Goal: Task Accomplishment & Management: Manage account settings

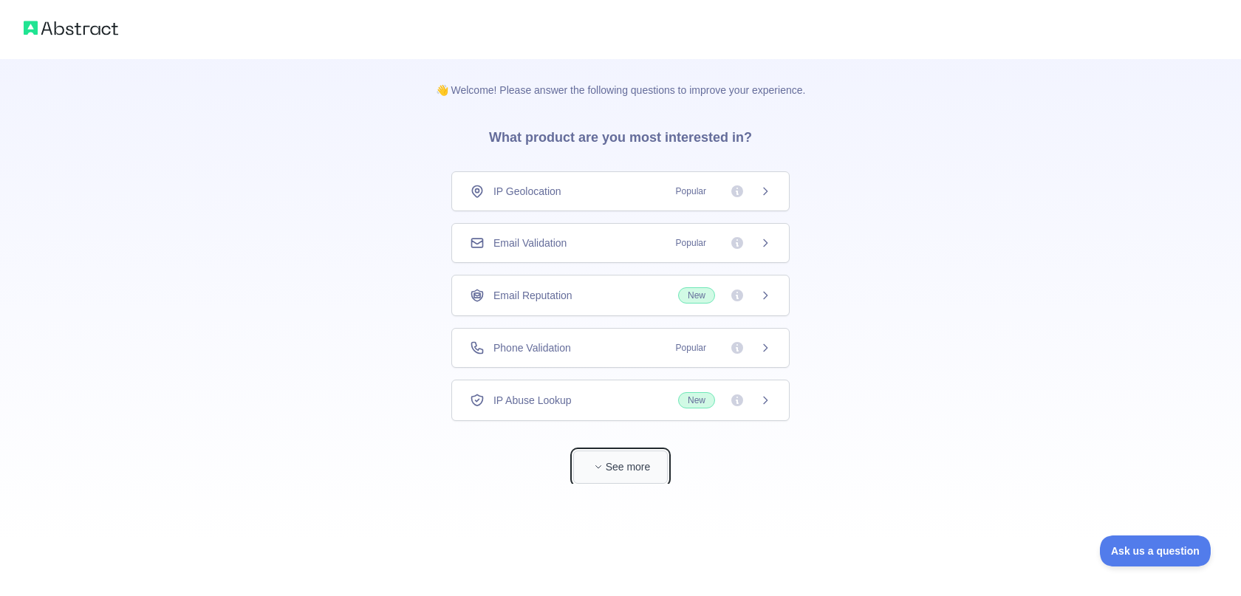
click at [623, 464] on button "See more" at bounding box center [620, 467] width 95 height 33
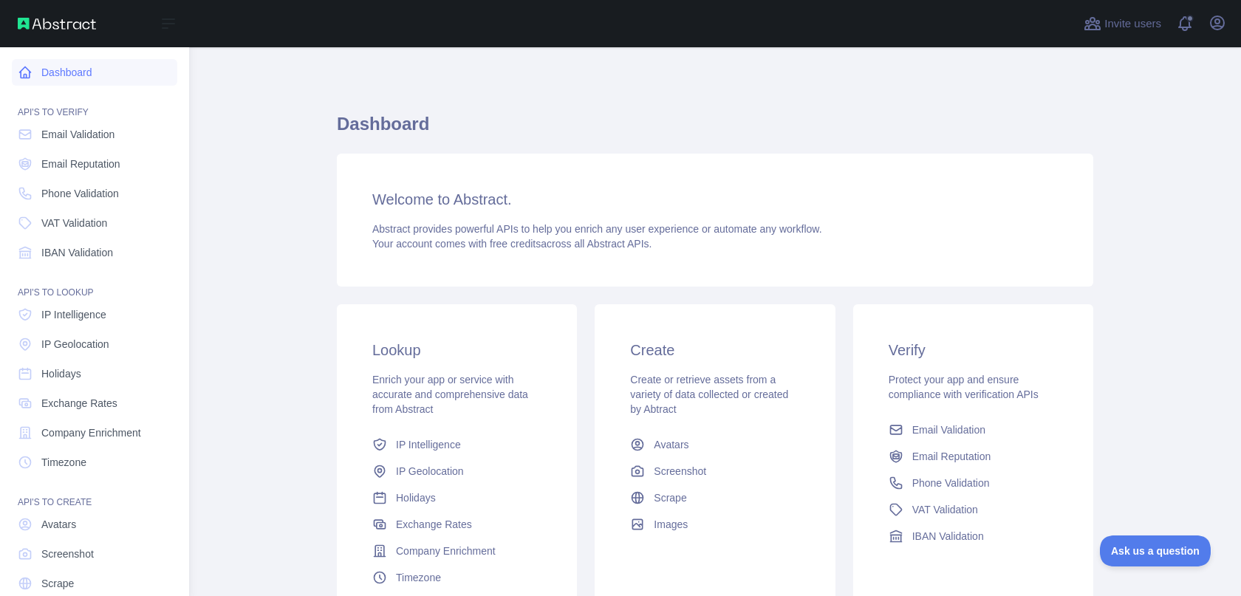
click at [99, 71] on link "Dashboard" at bounding box center [95, 72] width 166 height 27
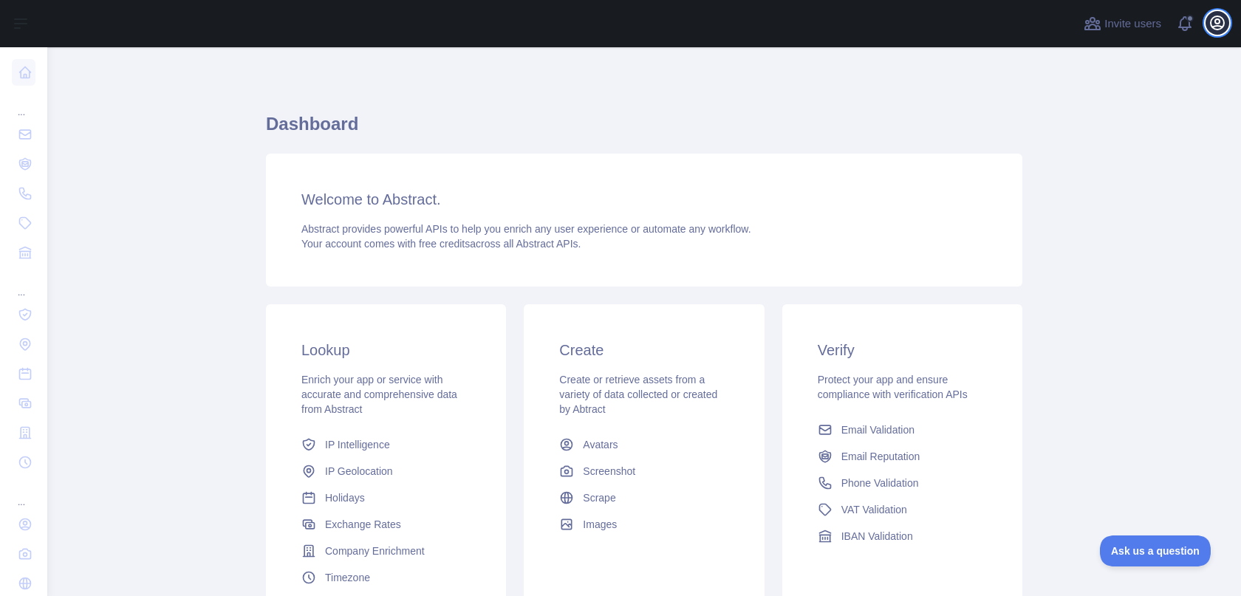
click at [1219, 21] on icon "button" at bounding box center [1217, 22] width 13 height 13
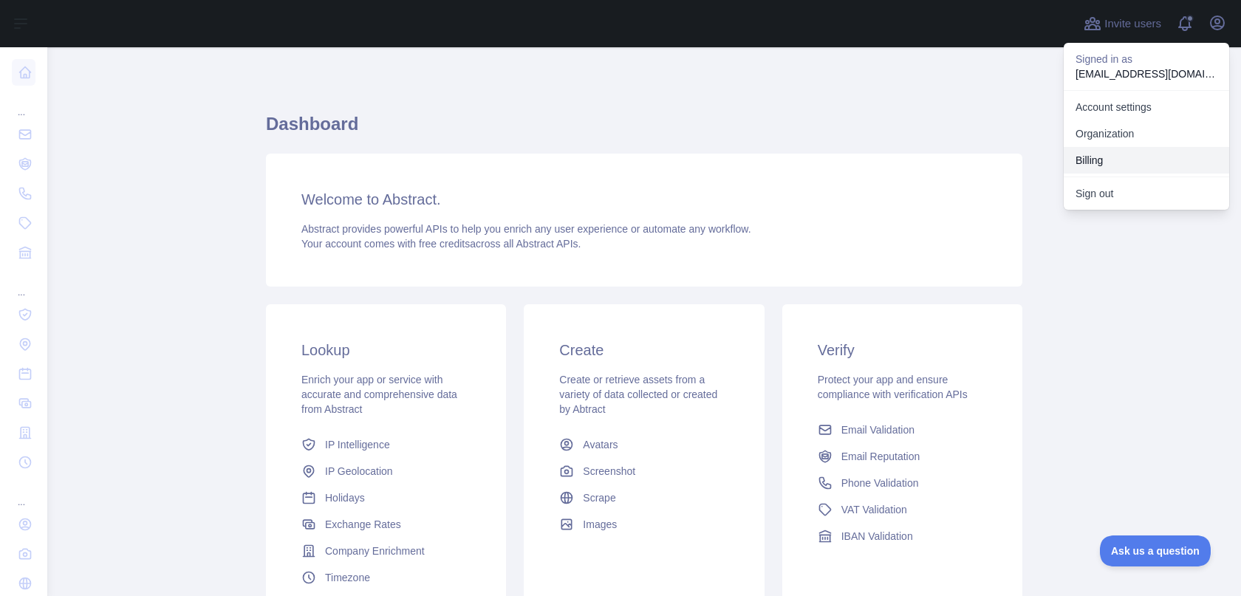
click at [1110, 150] on button "Billing" at bounding box center [1147, 160] width 166 height 27
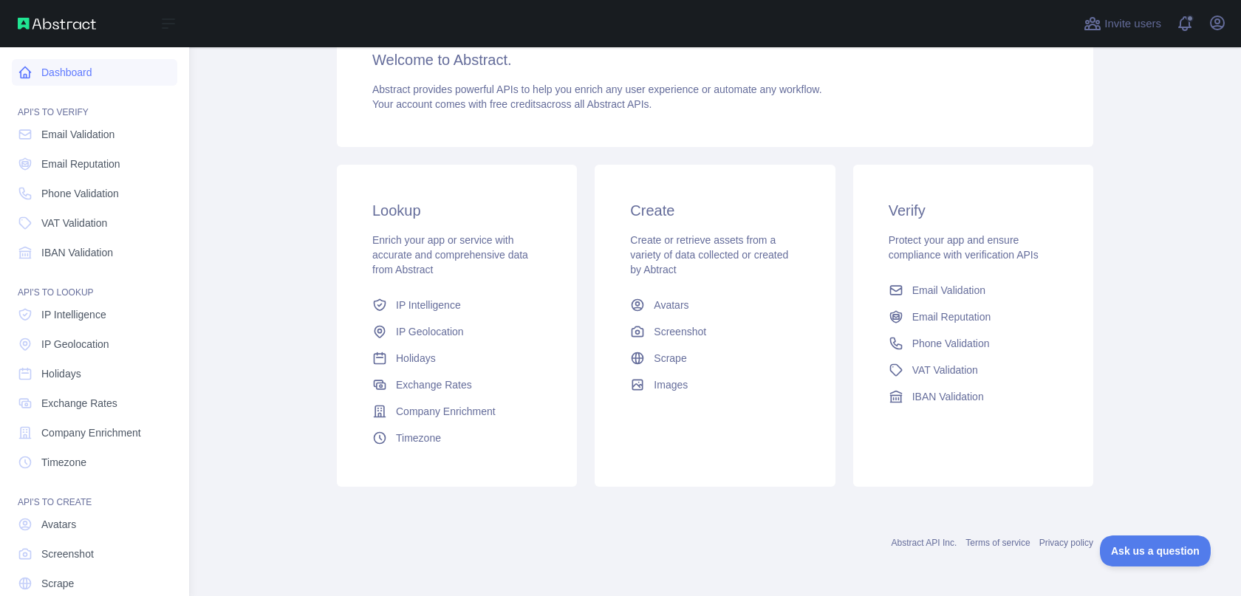
click at [24, 70] on icon at bounding box center [25, 72] width 15 height 15
click at [84, 69] on link "Dashboard" at bounding box center [95, 72] width 166 height 27
click at [64, 13] on div "Open sidebar" at bounding box center [94, 23] width 189 height 47
click at [62, 21] on img at bounding box center [57, 24] width 78 height 12
click at [65, 77] on link "Dashboard" at bounding box center [95, 72] width 166 height 27
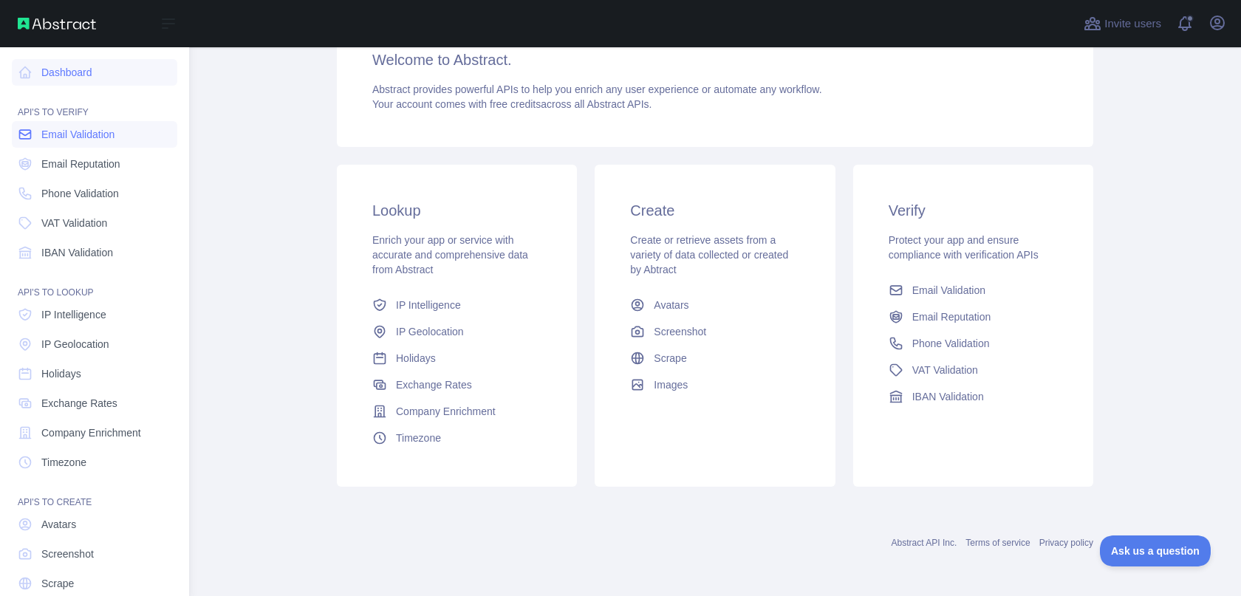
click at [73, 141] on span "Email Validation" at bounding box center [77, 134] width 73 height 15
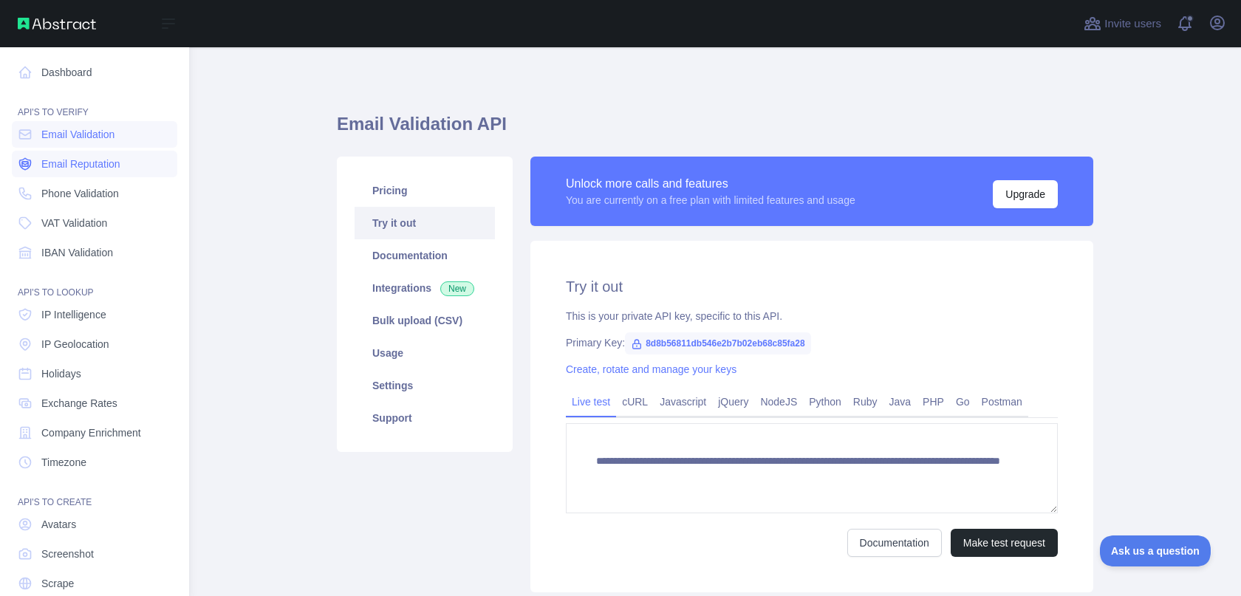
click at [78, 169] on span "Email Reputation" at bounding box center [80, 164] width 79 height 15
click at [81, 194] on span "Phone Validation" at bounding box center [80, 193] width 78 height 15
click at [81, 217] on span "VAT Validation" at bounding box center [74, 223] width 66 height 15
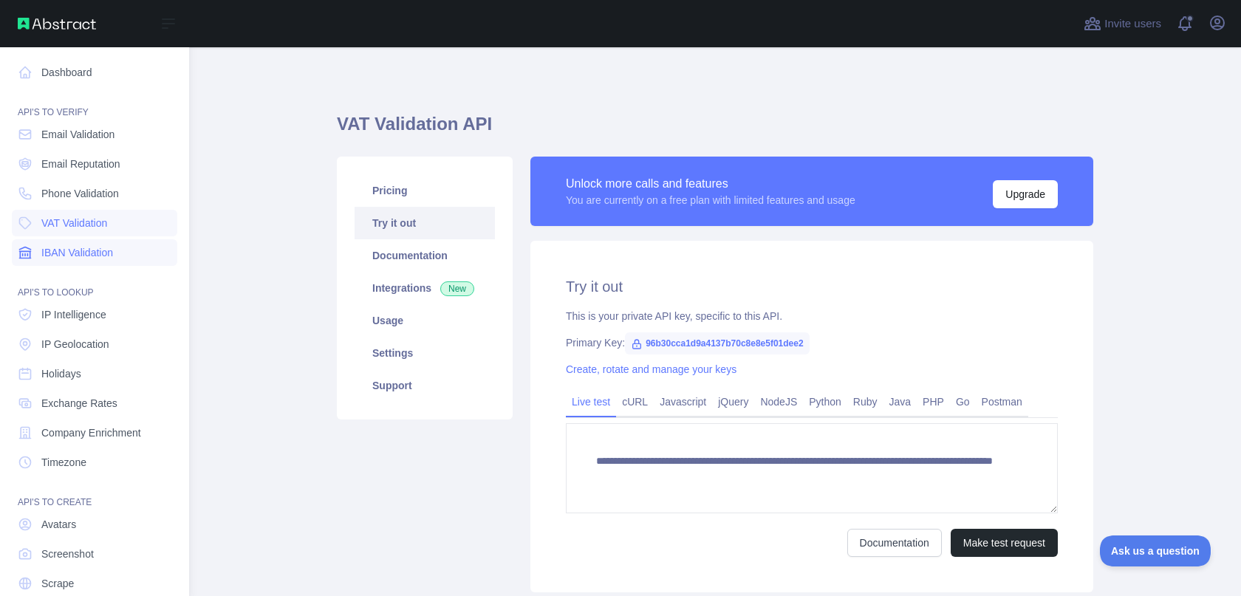
click at [82, 248] on span "IBAN Validation" at bounding box center [77, 252] width 72 height 15
click at [81, 134] on span "Email Validation" at bounding box center [77, 134] width 73 height 15
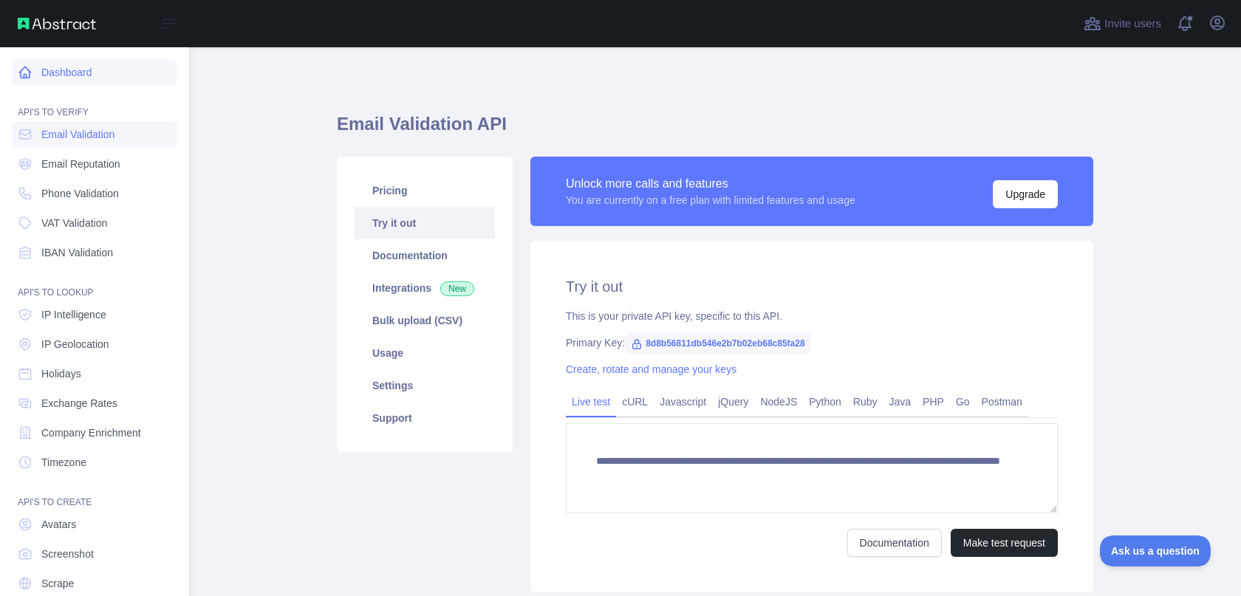
click at [55, 73] on link "Dashboard" at bounding box center [95, 72] width 166 height 27
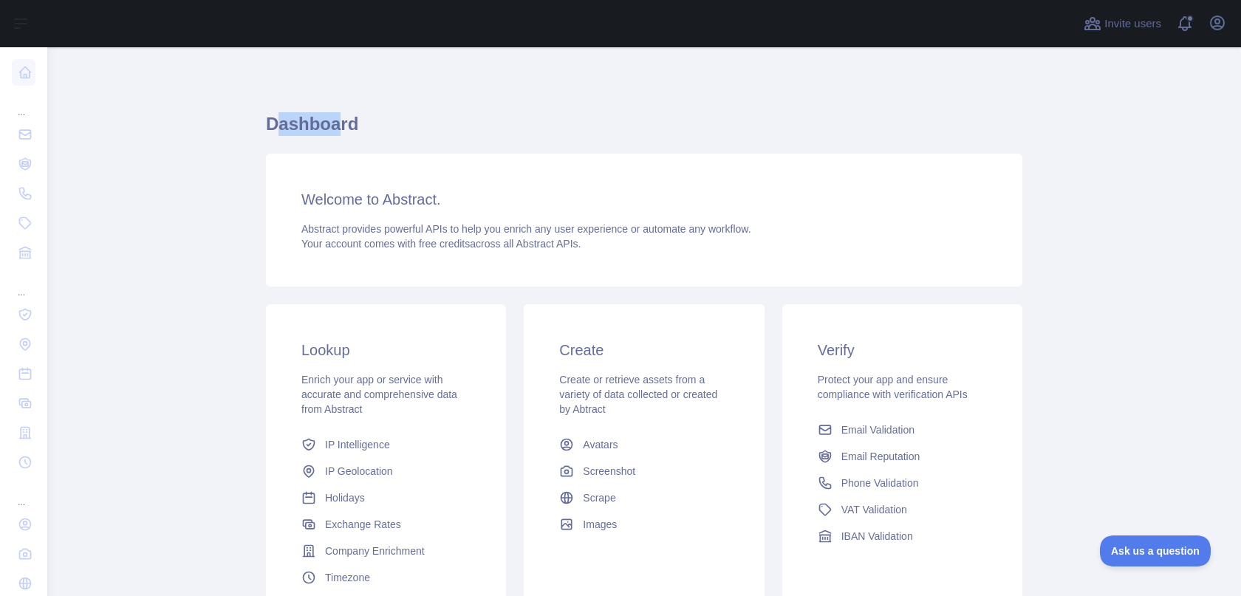
drag, startPoint x: 267, startPoint y: 123, endPoint x: 333, endPoint y: 125, distance: 65.8
click at [333, 125] on h1 "Dashboard" at bounding box center [644, 129] width 757 height 35
click at [352, 123] on h1 "Dashboard" at bounding box center [644, 129] width 757 height 35
drag, startPoint x: 327, startPoint y: 131, endPoint x: 264, endPoint y: 123, distance: 64.1
click at [266, 123] on h1 "Dashboard" at bounding box center [644, 129] width 757 height 35
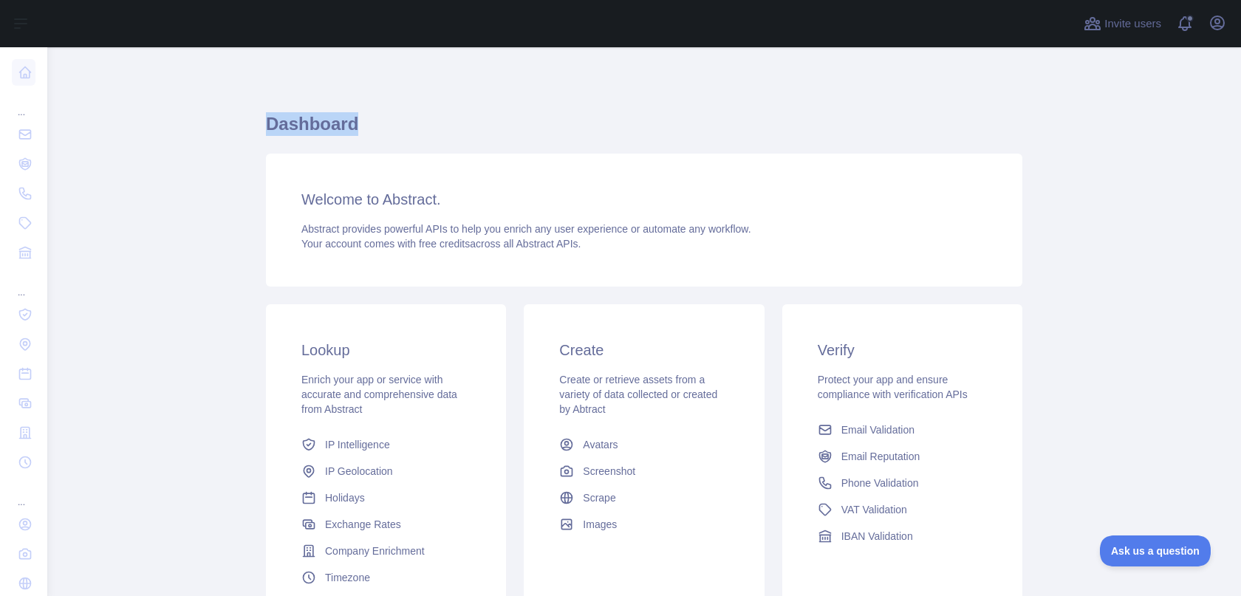
click at [266, 131] on h1 "Dashboard" at bounding box center [644, 129] width 757 height 35
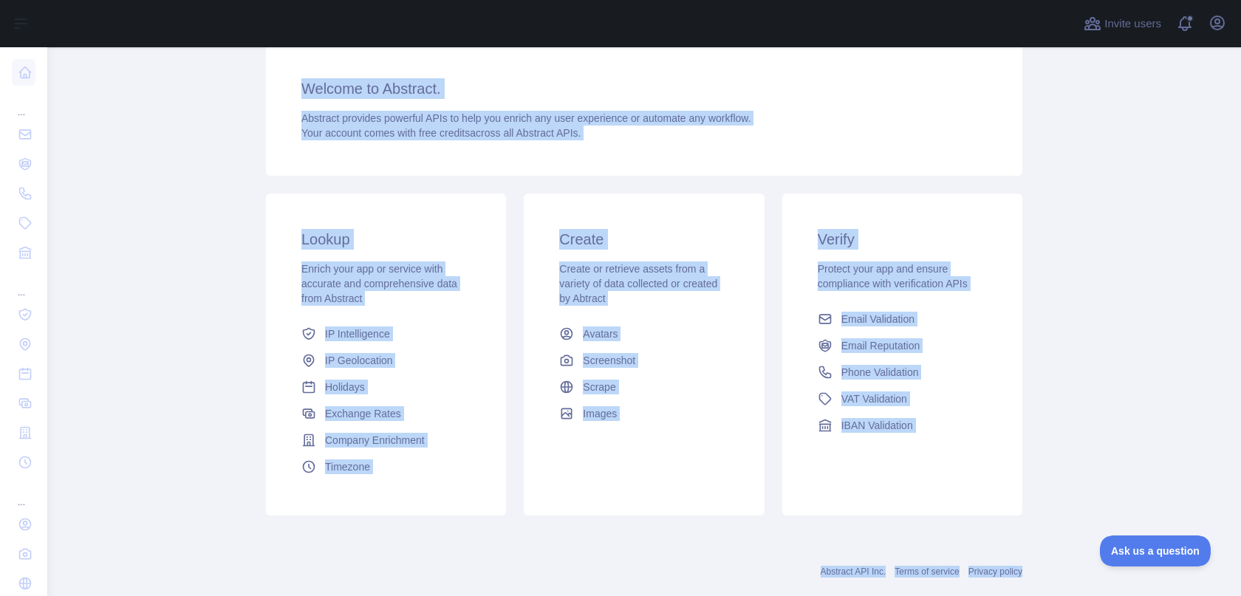
scroll to position [140, 0]
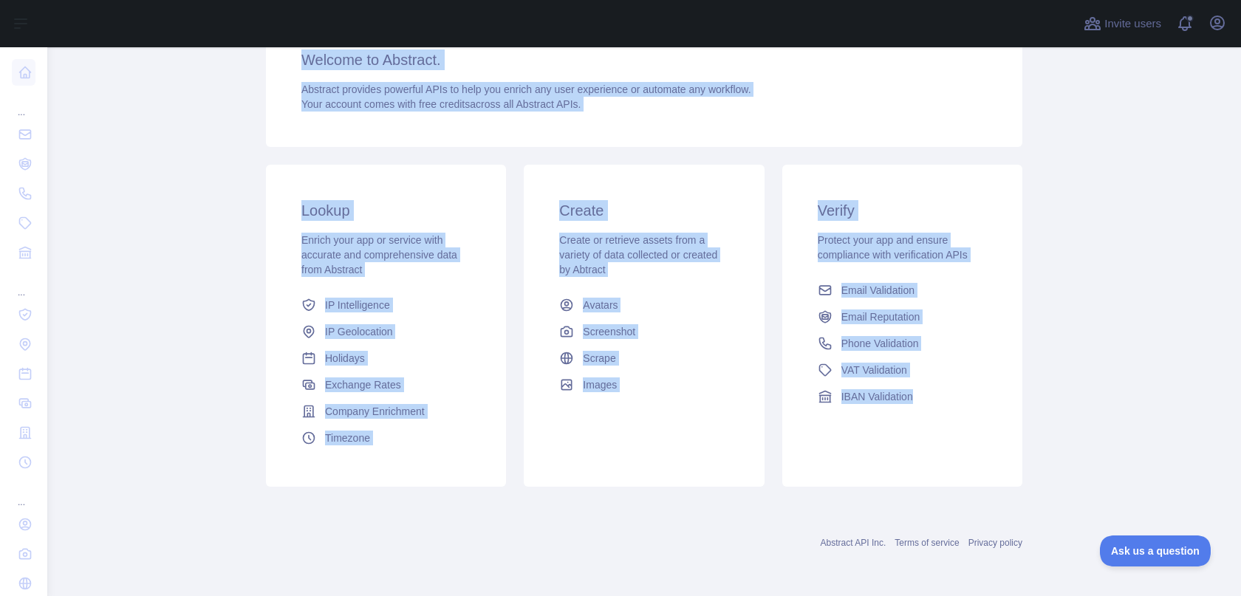
drag, startPoint x: 257, startPoint y: 118, endPoint x: 969, endPoint y: 435, distance: 779.0
click at [969, 435] on main "Dashboard Welcome to Abstract. Abstract provides powerful APIs to help you enri…" at bounding box center [644, 321] width 1194 height 549
click at [972, 441] on div "Verify Protect your app and ensure compliance with verification APIs Email Vali…" at bounding box center [903, 305] width 240 height 281
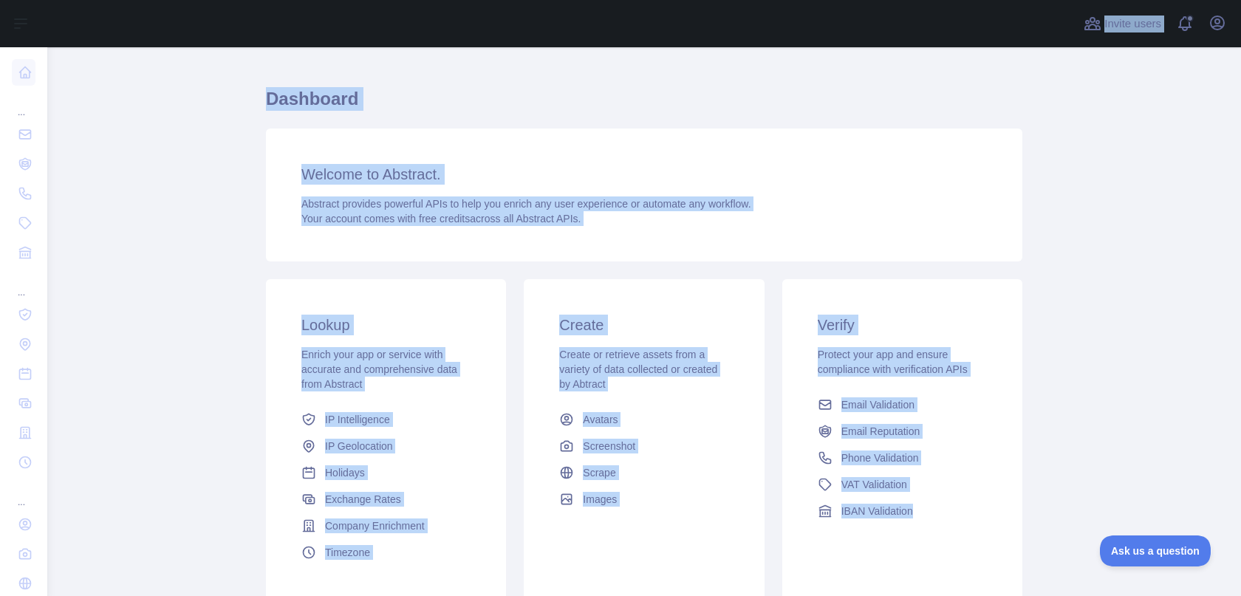
scroll to position [1, 0]
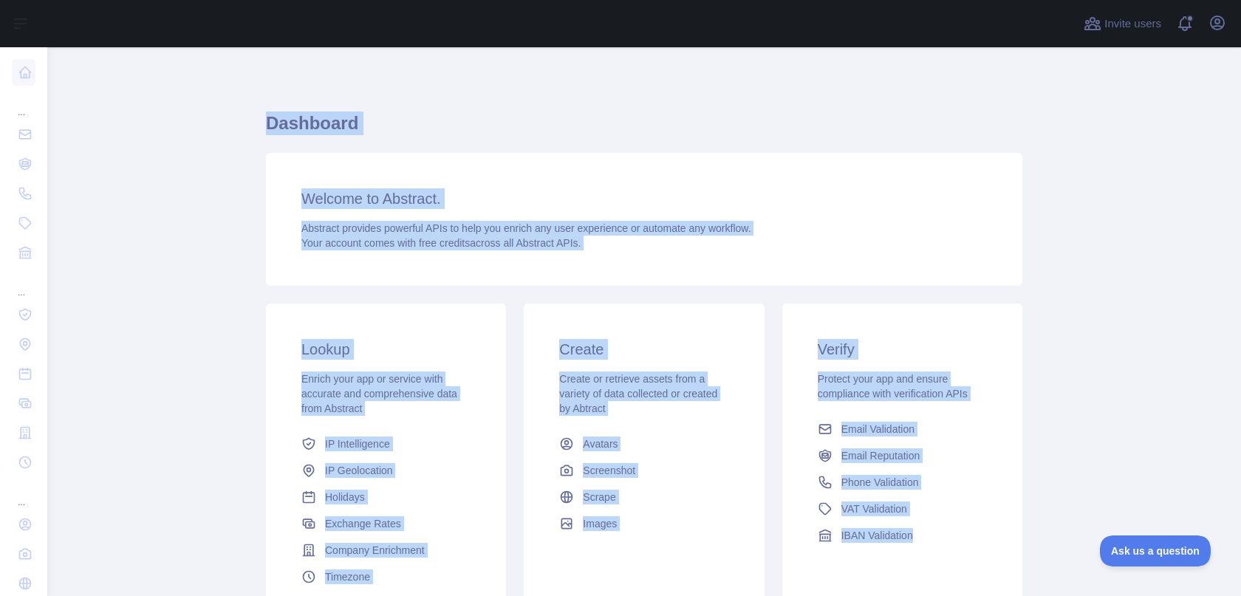
drag, startPoint x: 986, startPoint y: 454, endPoint x: 260, endPoint y: 107, distance: 805.1
click at [266, 107] on div "Dashboard Welcome to Abstract. Abstract provides powerful APIs to help you enri…" at bounding box center [644, 364] width 757 height 565
drag, startPoint x: 255, startPoint y: 102, endPoint x: 920, endPoint y: 567, distance: 811.4
click at [920, 567] on main "Dashboard Welcome to Abstract. Abstract provides powerful APIs to help you enri…" at bounding box center [644, 321] width 1194 height 549
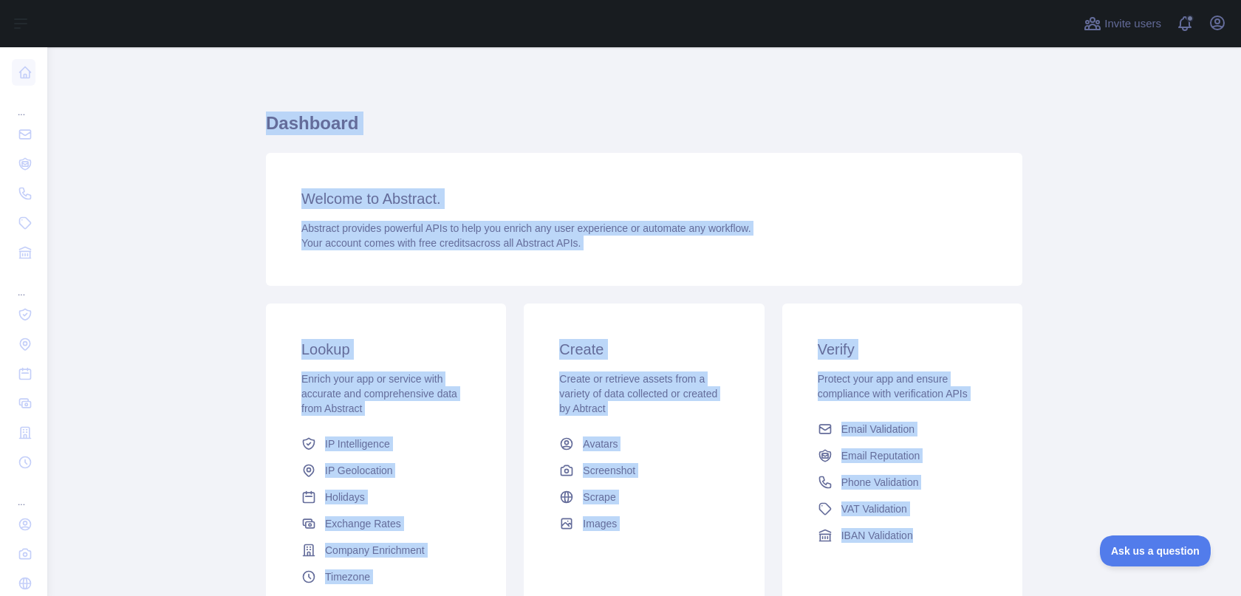
drag, startPoint x: 952, startPoint y: 569, endPoint x: 193, endPoint y: 99, distance: 892.6
click at [193, 99] on main "Dashboard Welcome to Abstract. Abstract provides powerful APIs to help you enri…" at bounding box center [644, 321] width 1194 height 549
drag, startPoint x: 177, startPoint y: 103, endPoint x: 963, endPoint y: 557, distance: 907.7
click at [963, 557] on main "Dashboard Welcome to Abstract. Abstract provides powerful APIs to help you enri…" at bounding box center [644, 321] width 1194 height 549
drag, startPoint x: 968, startPoint y: 564, endPoint x: 203, endPoint y: 106, distance: 891.1
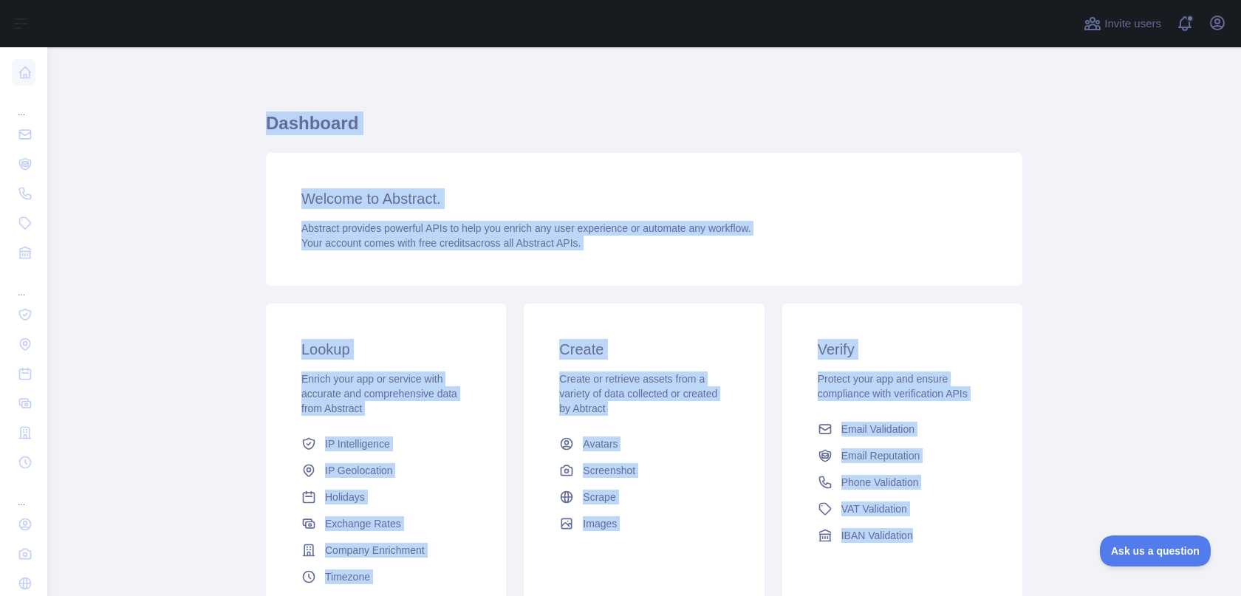
click at [203, 106] on main "Dashboard Welcome to Abstract. Abstract provides powerful APIs to help you enri…" at bounding box center [644, 321] width 1194 height 549
click at [166, 111] on main "Dashboard Welcome to Abstract. Abstract provides powerful APIs to help you enri…" at bounding box center [644, 321] width 1194 height 549
drag, startPoint x: 175, startPoint y: 100, endPoint x: 908, endPoint y: 565, distance: 868.0
click at [908, 565] on main "Dashboard Welcome to Abstract. Abstract provides powerful APIs to help you enri…" at bounding box center [644, 321] width 1194 height 549
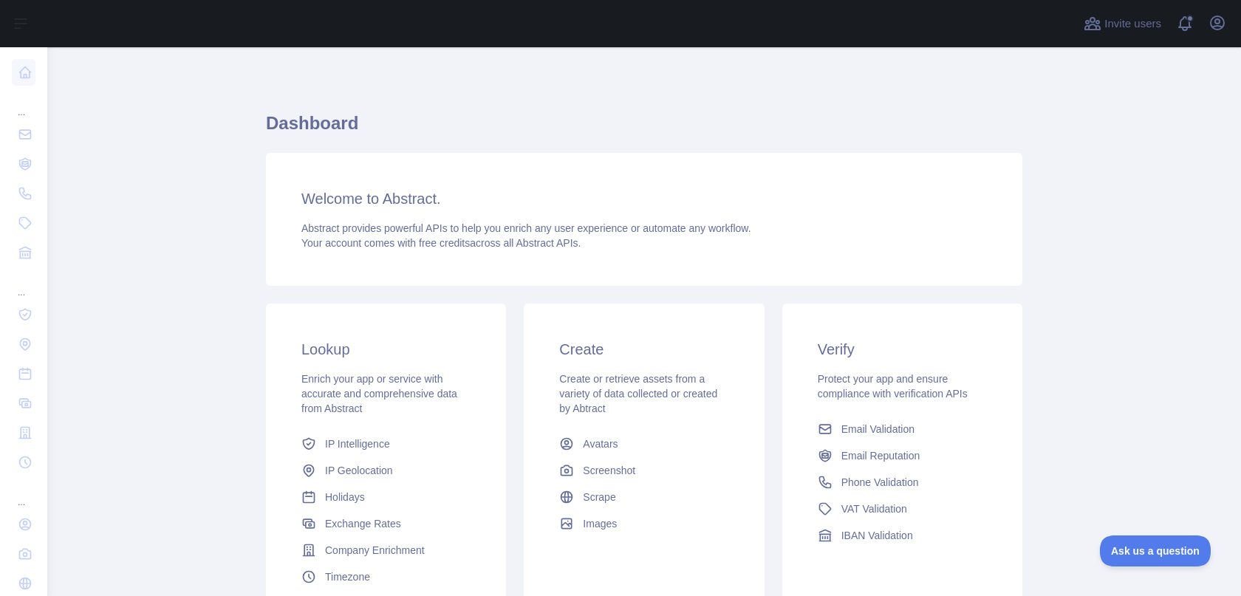
click at [934, 567] on div "Verify Protect your app and ensure compliance with verification APIs Email Vali…" at bounding box center [903, 444] width 240 height 281
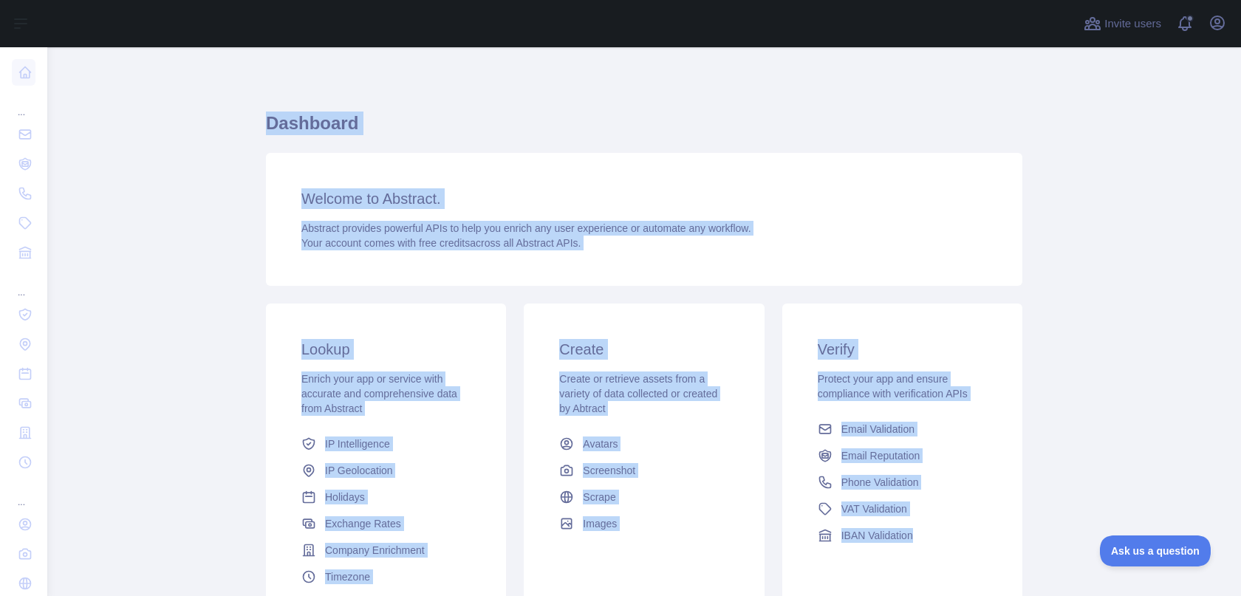
drag, startPoint x: 721, startPoint y: 482, endPoint x: 246, endPoint y: 126, distance: 593.8
click at [246, 126] on main "Dashboard Welcome to Abstract. Abstract provides powerful APIs to help you enri…" at bounding box center [644, 321] width 1194 height 549
click at [242, 109] on main "Dashboard Welcome to Abstract. Abstract provides powerful APIs to help you enri…" at bounding box center [644, 321] width 1194 height 549
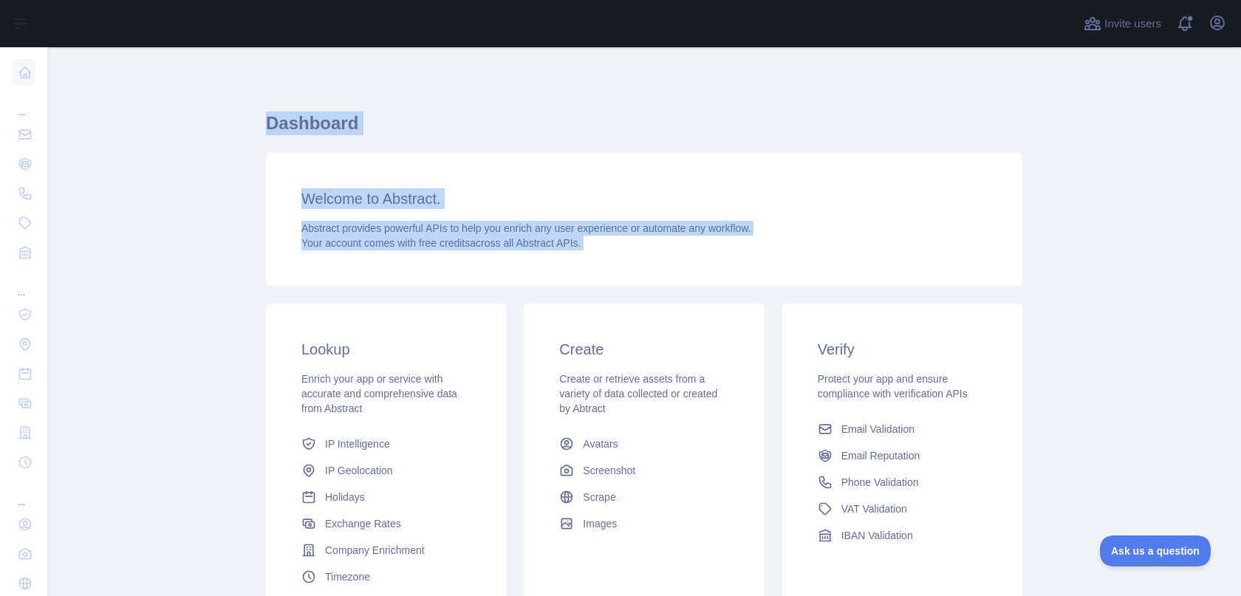
drag, startPoint x: 242, startPoint y: 107, endPoint x: 640, endPoint y: 250, distance: 423.0
click at [640, 250] on main "Dashboard Welcome to Abstract. Abstract provides powerful APIs to help you enri…" at bounding box center [644, 321] width 1194 height 549
click at [655, 249] on div "Abstract provides powerful APIs to help you enrich any user experience or autom…" at bounding box center [644, 236] width 686 height 30
drag, startPoint x: 695, startPoint y: 246, endPoint x: 166, endPoint y: 124, distance: 542.9
click at [166, 124] on main "Dashboard Welcome to Abstract. Abstract provides powerful APIs to help you enri…" at bounding box center [644, 321] width 1194 height 549
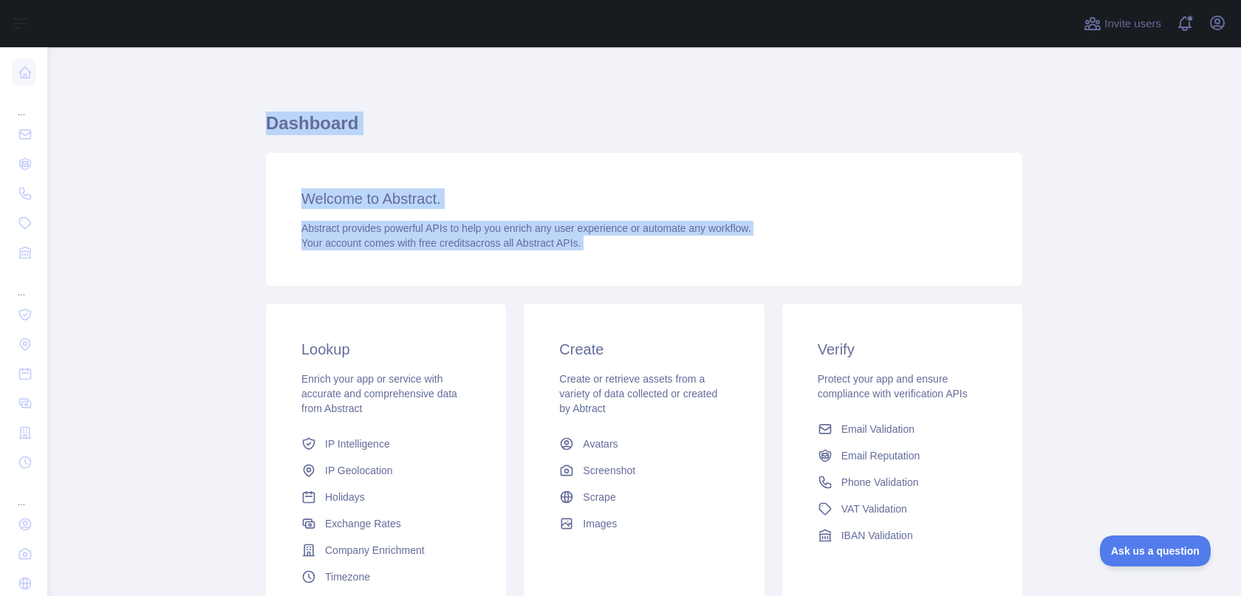
click at [180, 148] on main "Dashboard Welcome to Abstract. Abstract provides powerful APIs to help you enri…" at bounding box center [644, 321] width 1194 height 549
drag, startPoint x: 205, startPoint y: 200, endPoint x: 641, endPoint y: 250, distance: 438.8
click at [641, 250] on main "Dashboard Welcome to Abstract. Abstract provides powerful APIs to help you enri…" at bounding box center [644, 321] width 1194 height 549
drag, startPoint x: 758, startPoint y: 251, endPoint x: 263, endPoint y: 200, distance: 497.8
click at [266, 200] on div "Welcome to Abstract. Abstract provides powerful APIs to help you enrich any use…" at bounding box center [644, 219] width 757 height 133
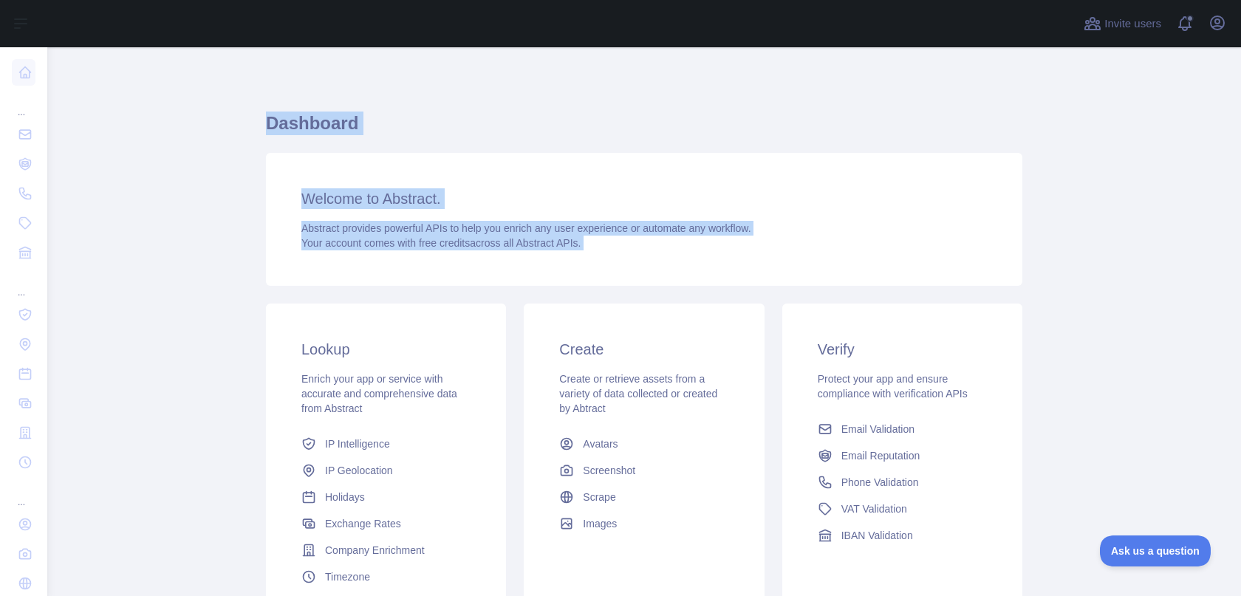
click at [266, 200] on div "Welcome to Abstract. Abstract provides powerful APIs to help you enrich any use…" at bounding box center [644, 219] width 757 height 133
drag, startPoint x: 258, startPoint y: 191, endPoint x: 624, endPoint y: 256, distance: 372.1
click at [624, 256] on main "Dashboard Welcome to Abstract. Abstract provides powerful APIs to help you enri…" at bounding box center [644, 321] width 1194 height 549
click at [1212, 31] on icon "button" at bounding box center [1218, 23] width 18 height 18
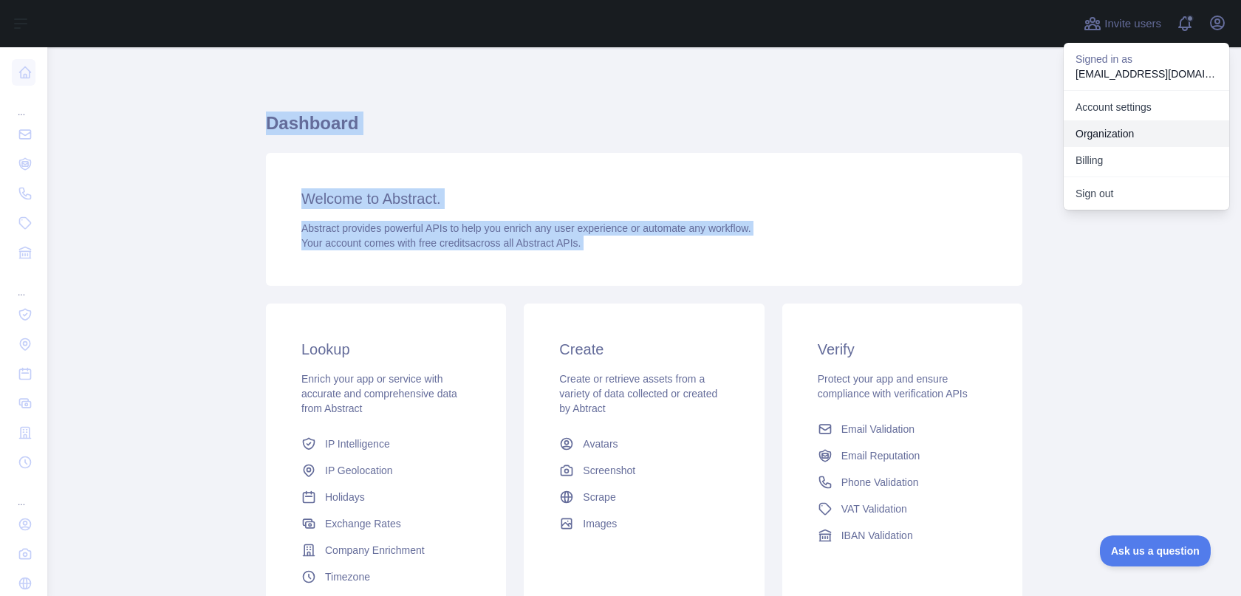
click at [1115, 139] on link "Organization" at bounding box center [1147, 133] width 166 height 27
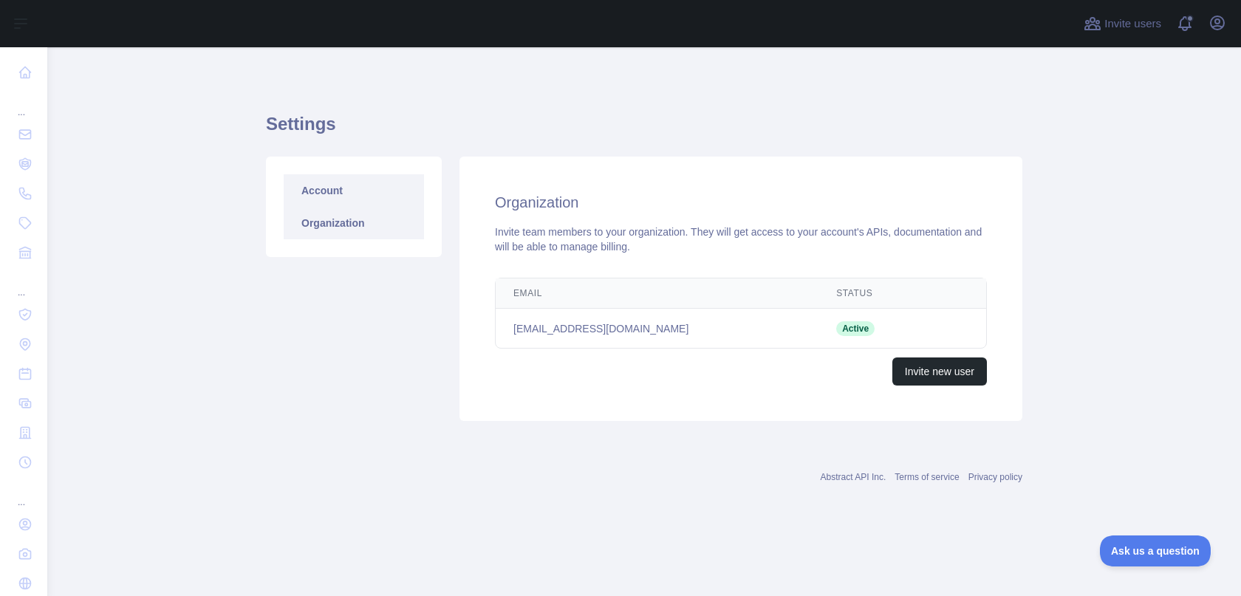
click at [318, 191] on link "Account" at bounding box center [354, 190] width 140 height 33
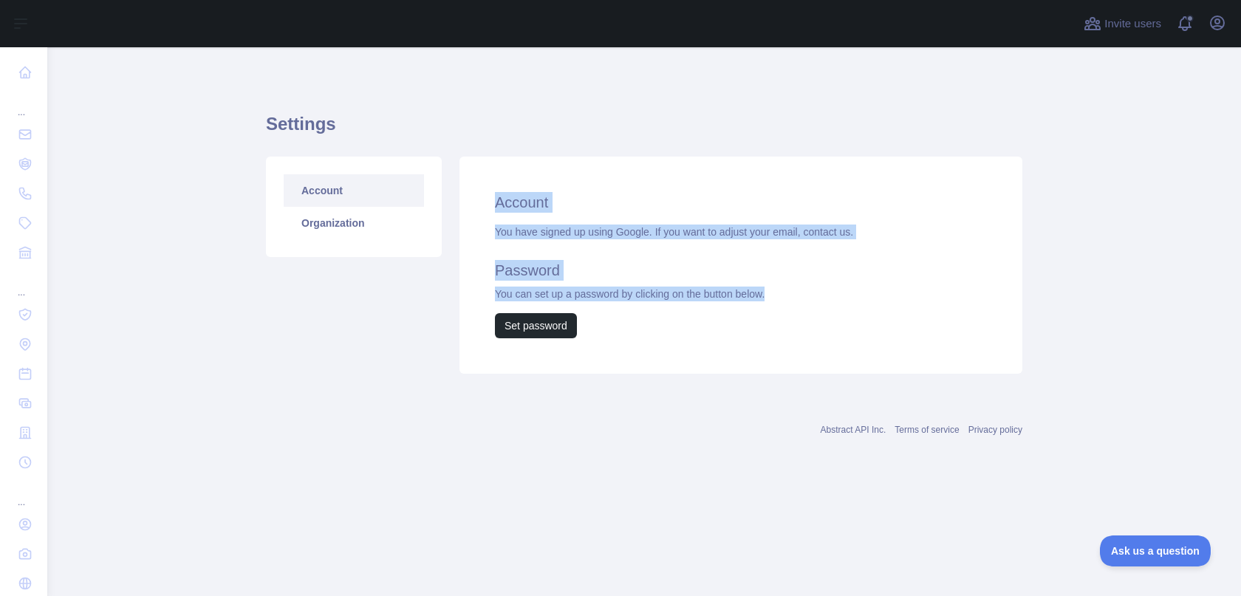
drag, startPoint x: 837, startPoint y: 299, endPoint x: 493, endPoint y: 194, distance: 359.8
click at [493, 194] on div "Account You have signed up using Google. If you want to adjust your email, cont…" at bounding box center [741, 265] width 563 height 217
click at [517, 179] on div "Account You have signed up using Google. If you want to adjust your email, cont…" at bounding box center [741, 265] width 563 height 217
drag, startPoint x: 491, startPoint y: 180, endPoint x: 823, endPoint y: 296, distance: 351.5
click at [823, 296] on div "Account You have signed up using Google. If you want to adjust your email, cont…" at bounding box center [741, 265] width 563 height 217
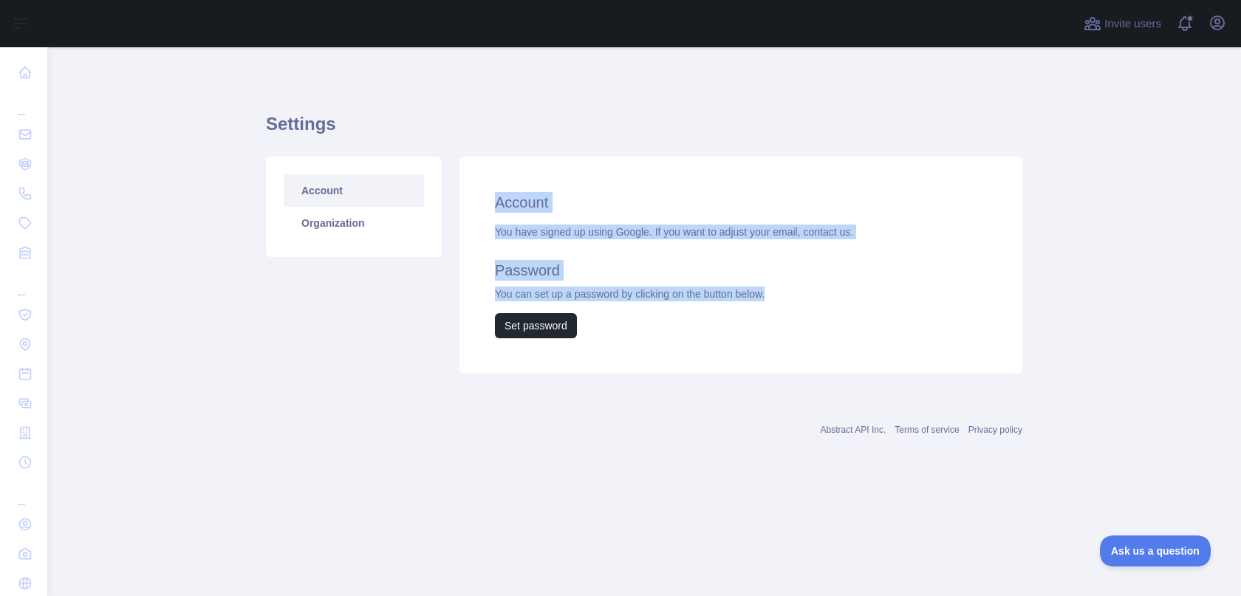
click at [823, 296] on div "You have signed up using Google. If you want to adjust your email, contact us. …" at bounding box center [741, 282] width 492 height 114
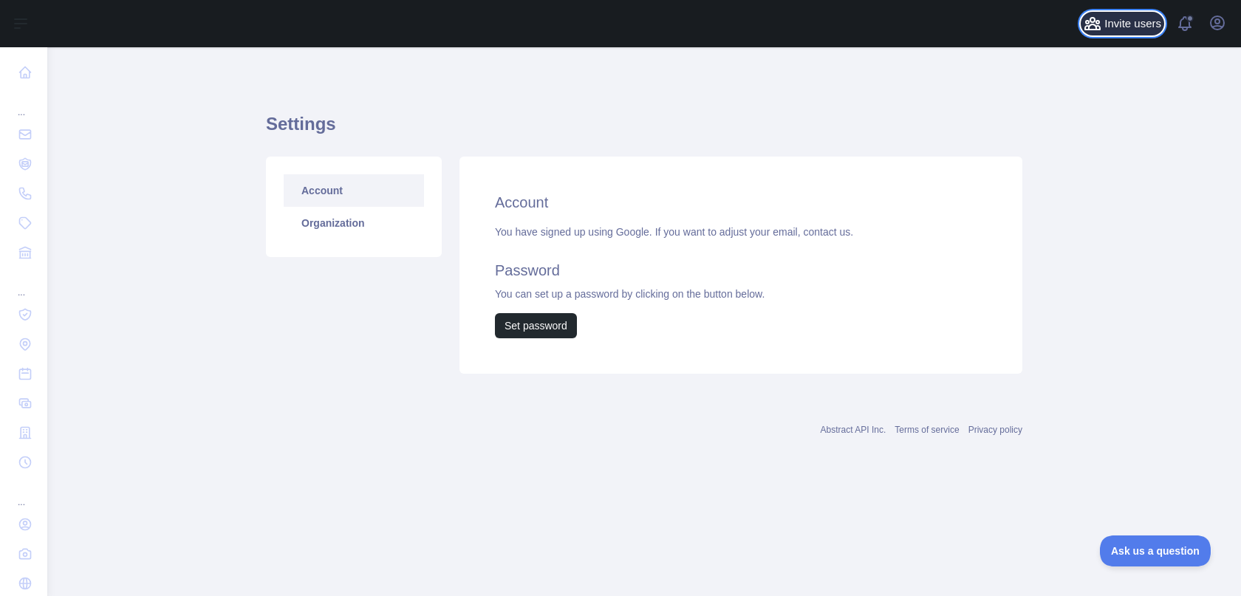
click at [1116, 25] on span "Invite users" at bounding box center [1133, 24] width 57 height 17
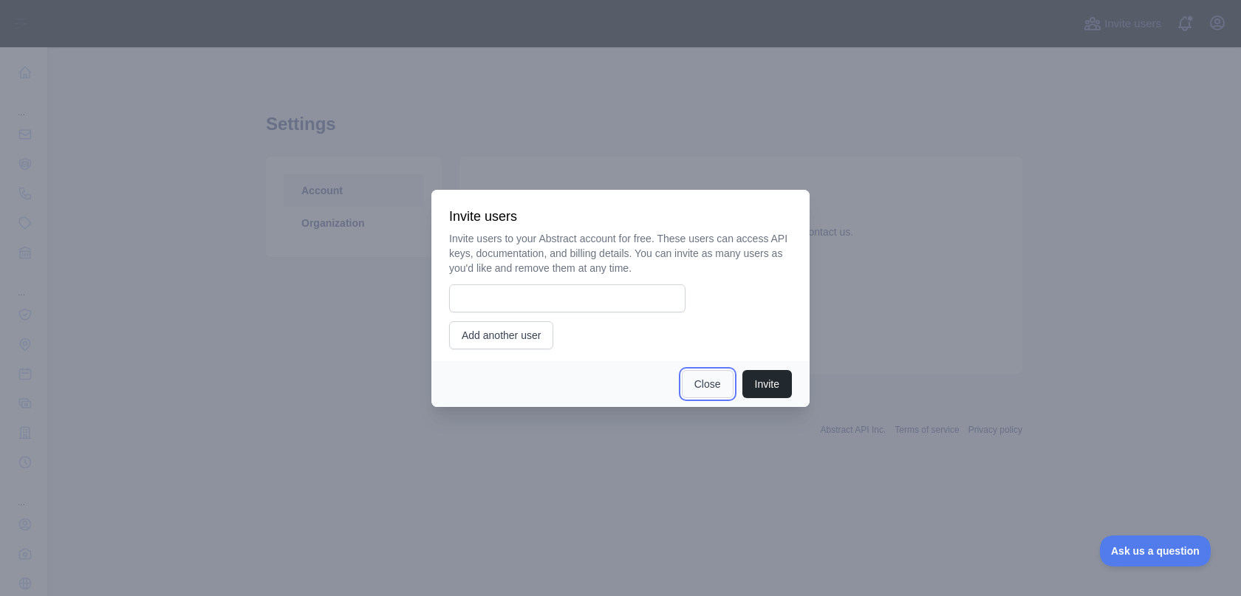
click at [714, 388] on button "Close" at bounding box center [708, 384] width 52 height 28
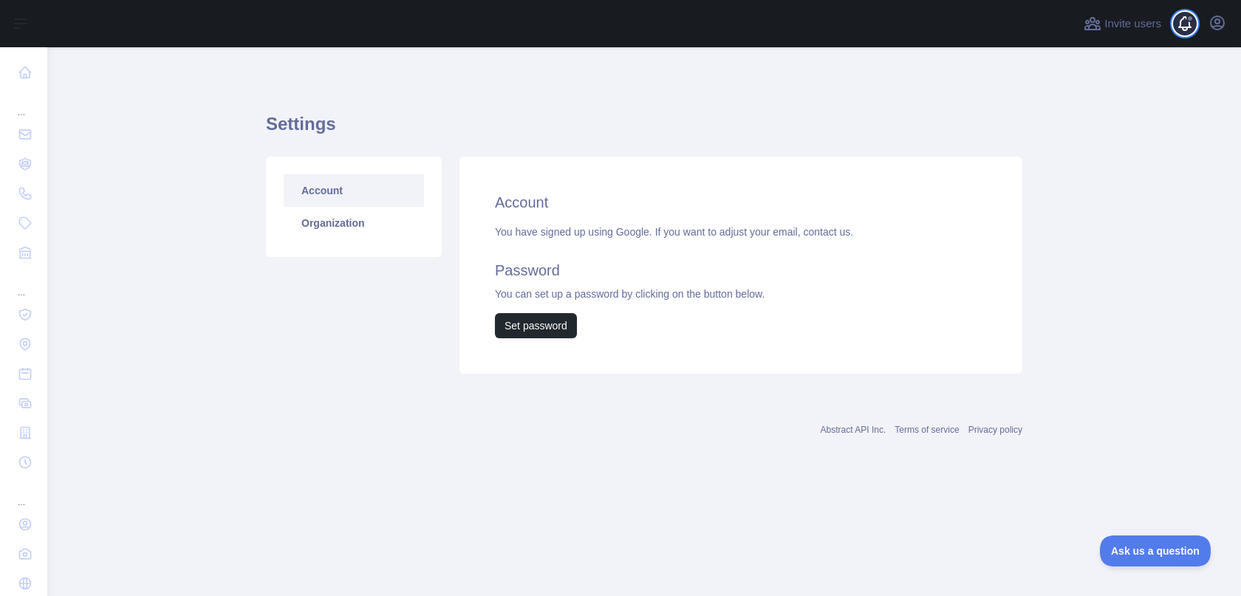
click at [1194, 30] on span at bounding box center [1191, 23] width 30 height 47
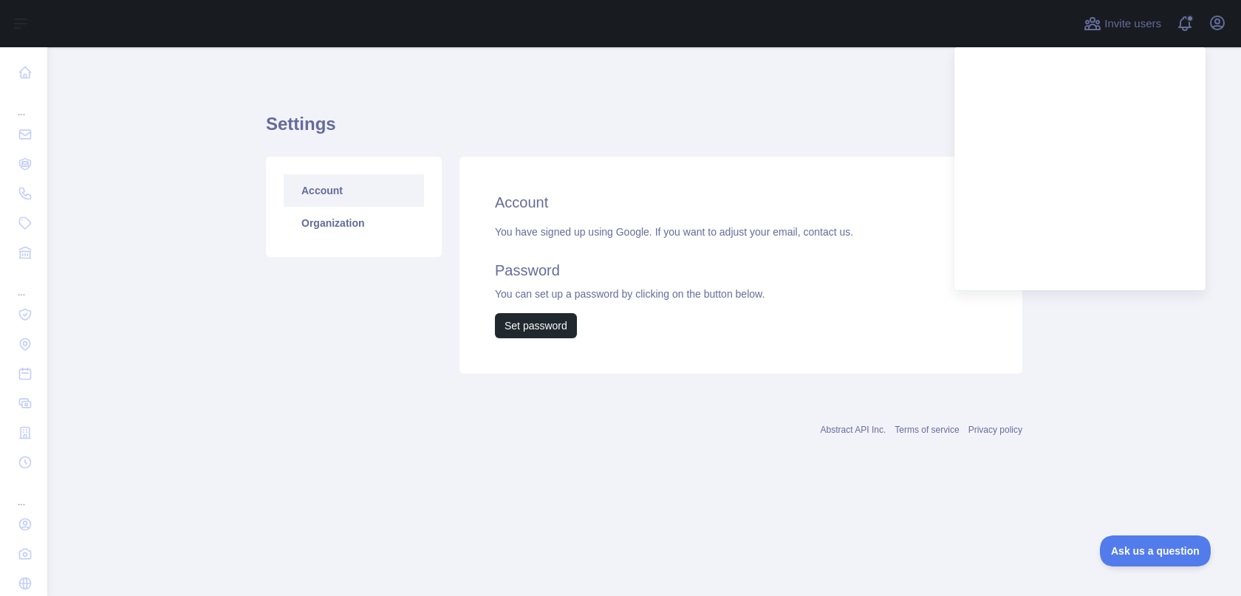
click at [836, 112] on h1 "Settings" at bounding box center [644, 129] width 757 height 35
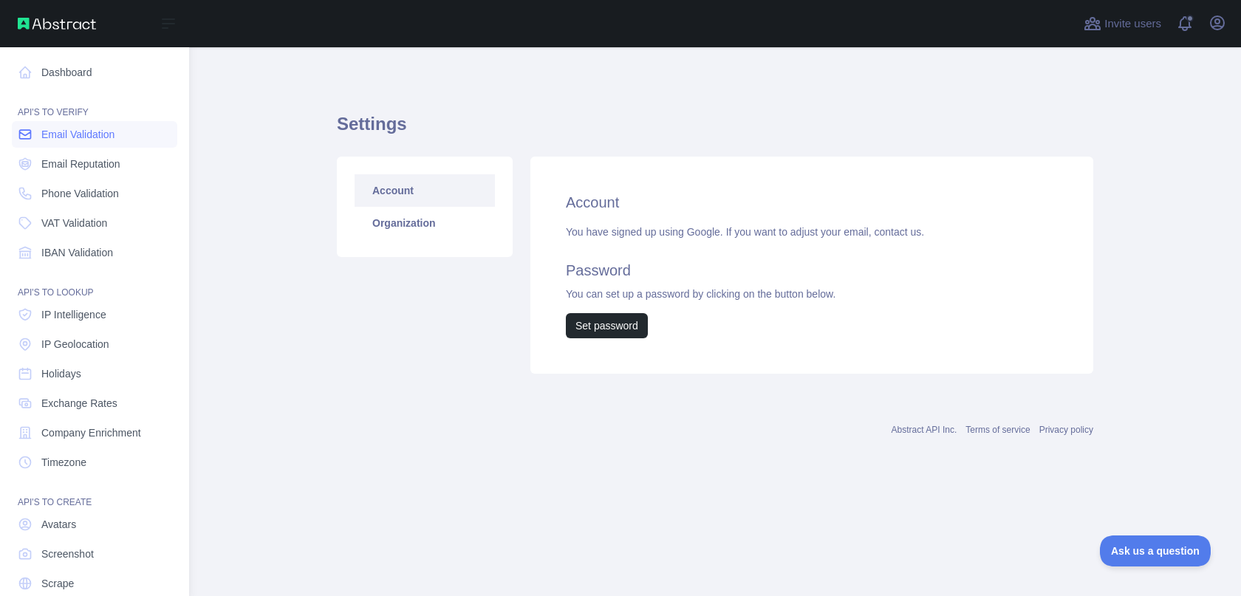
click at [41, 134] on span "Email Validation" at bounding box center [77, 134] width 73 height 15
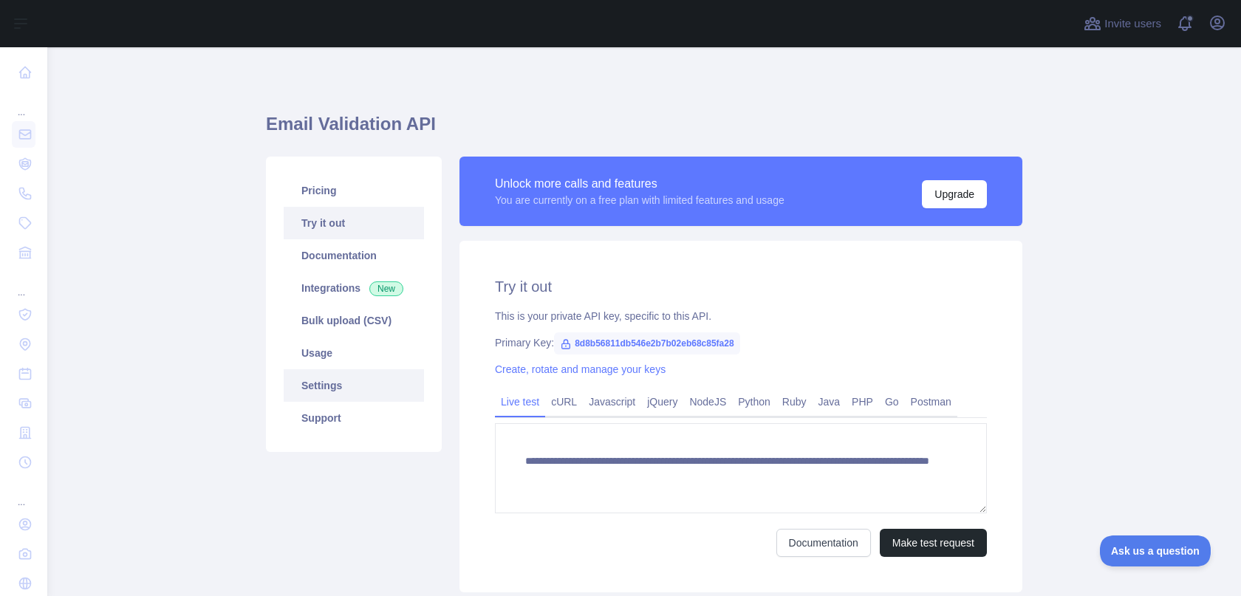
click at [324, 392] on link "Settings" at bounding box center [354, 385] width 140 height 33
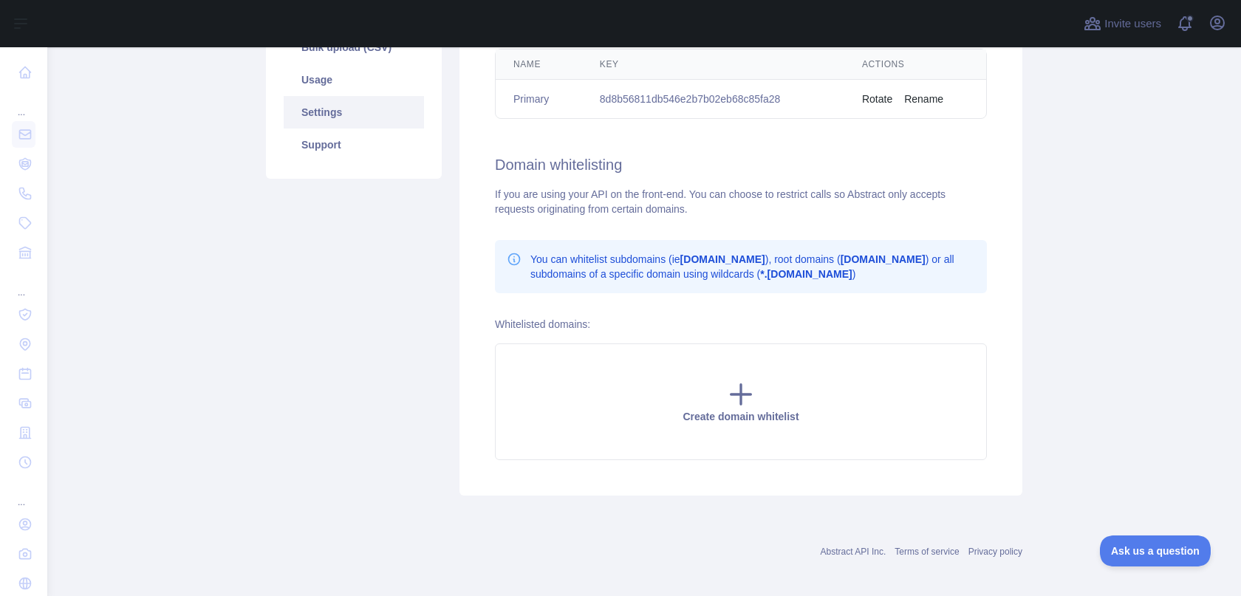
scroll to position [282, 0]
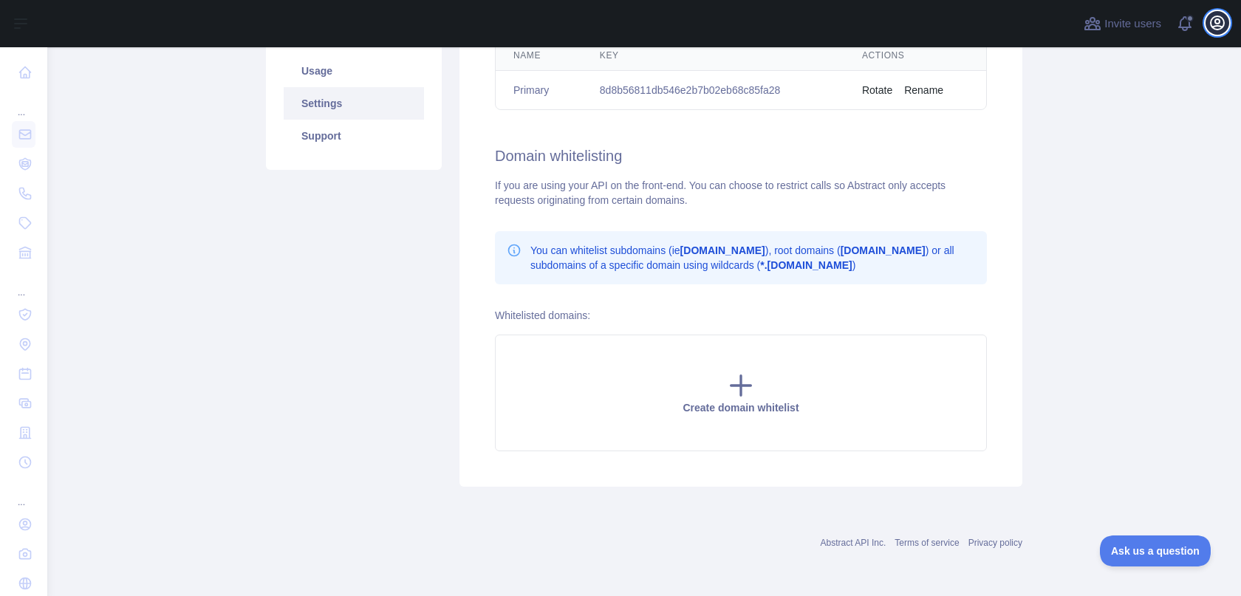
click at [1221, 25] on icon "button" at bounding box center [1217, 22] width 13 height 13
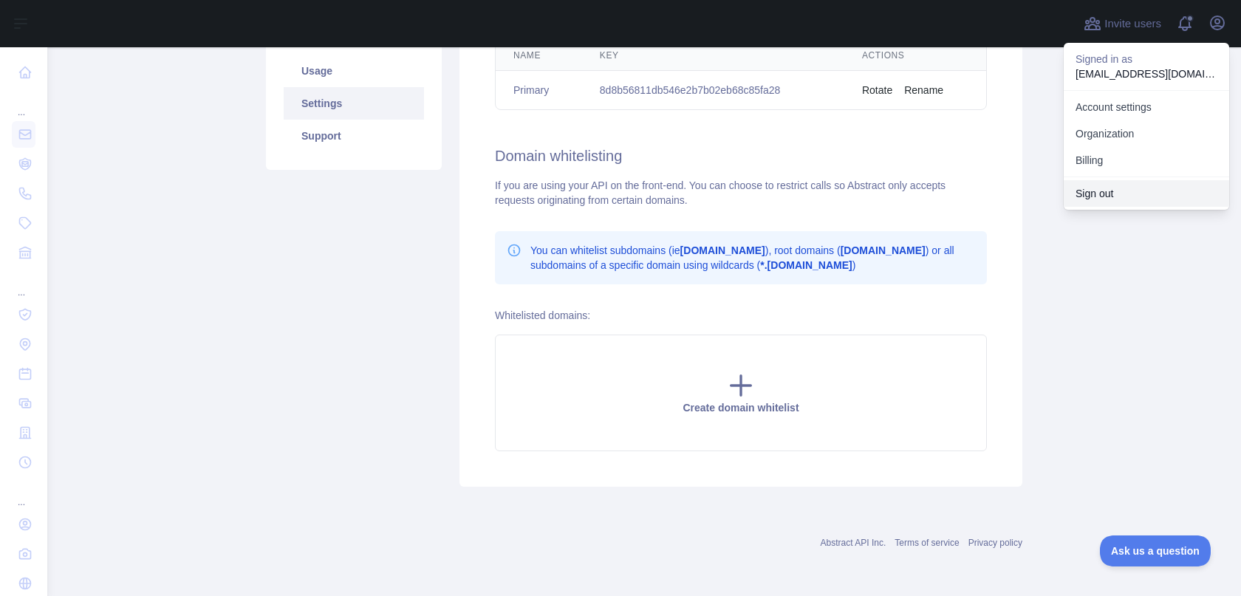
click at [1110, 190] on button "Sign out" at bounding box center [1147, 193] width 166 height 27
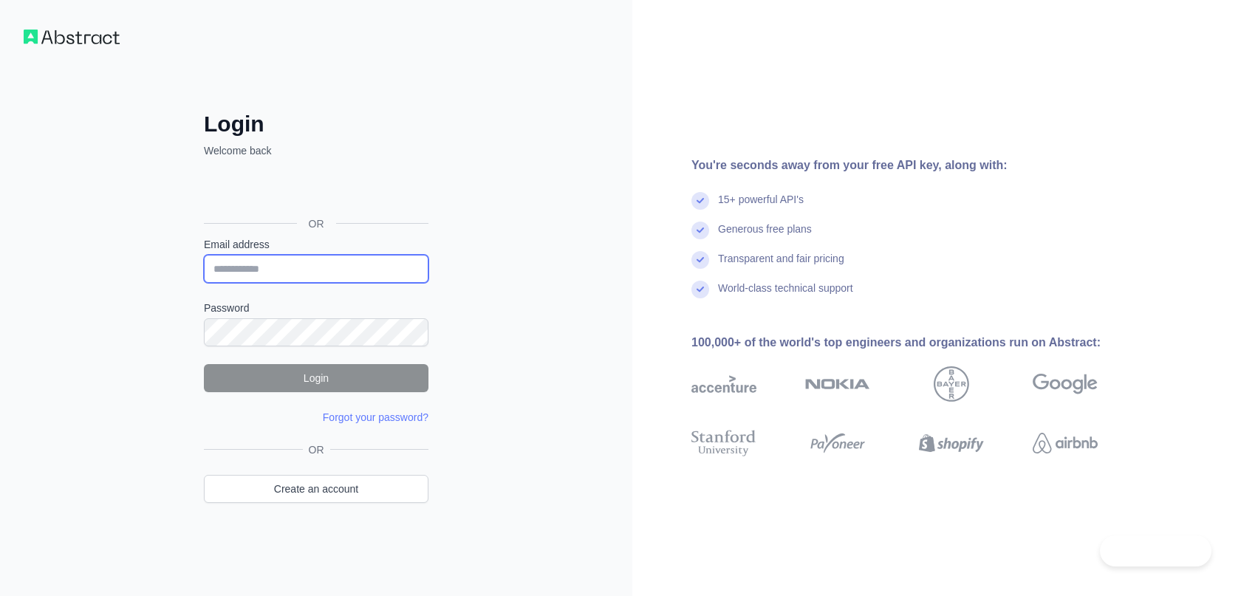
click at [301, 274] on input "Email address" at bounding box center [316, 269] width 225 height 28
type input "***"
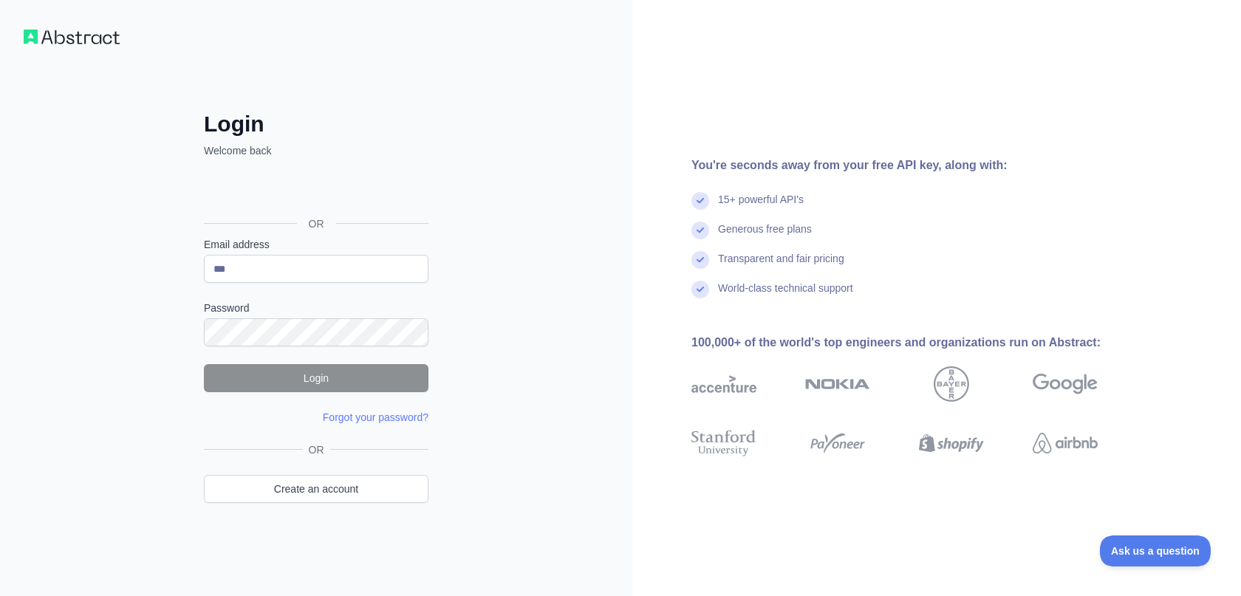
click at [77, 41] on img at bounding box center [72, 37] width 96 height 15
